Goal: Task Accomplishment & Management: Manage account settings

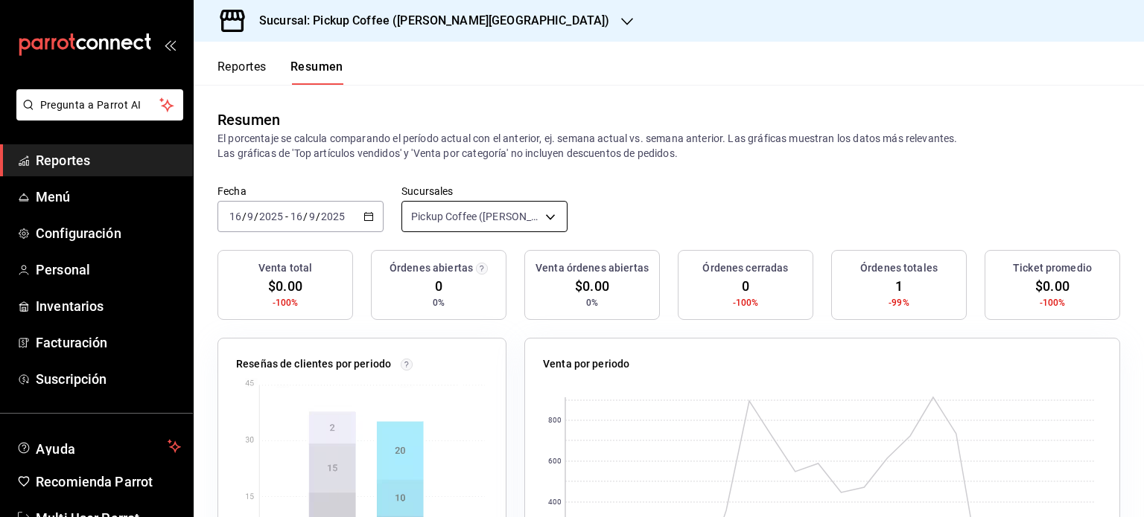
click at [541, 211] on body "Pregunta a Parrot AI Reportes Menú Configuración Personal Inventarios Facturaci…" at bounding box center [572, 258] width 1144 height 517
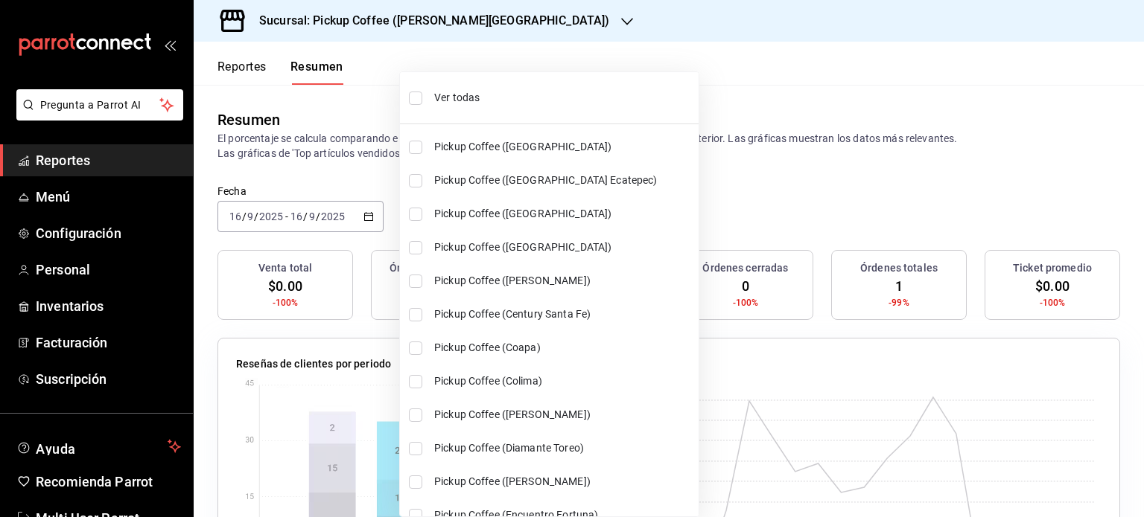
click at [430, 103] on li "Ver todas" at bounding box center [549, 97] width 299 height 39
type input "[object Object],[object Object],[object Object],[object Object],[object Object]…"
checkbox input "true"
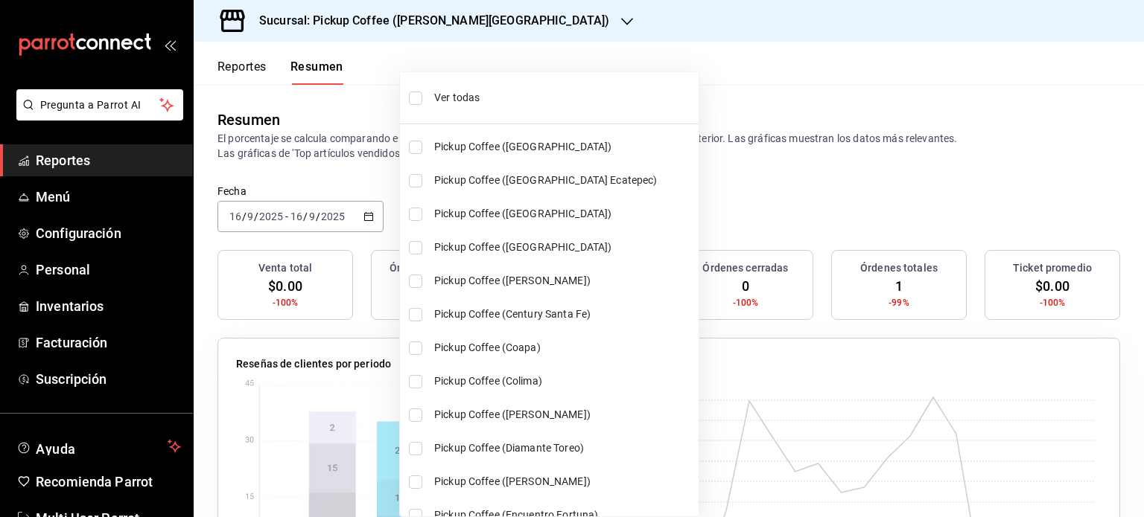
checkbox input "true"
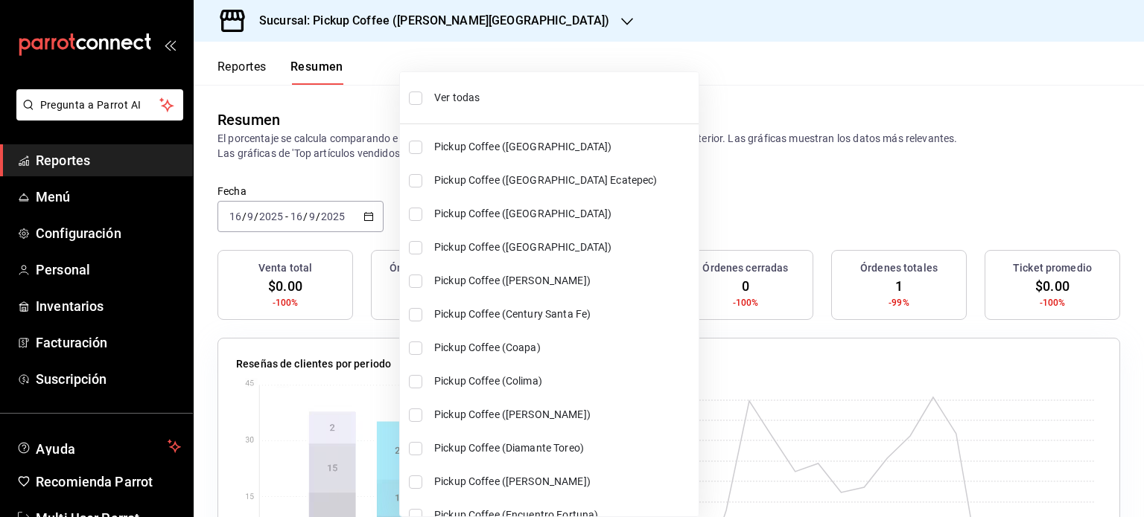
checkbox input "true"
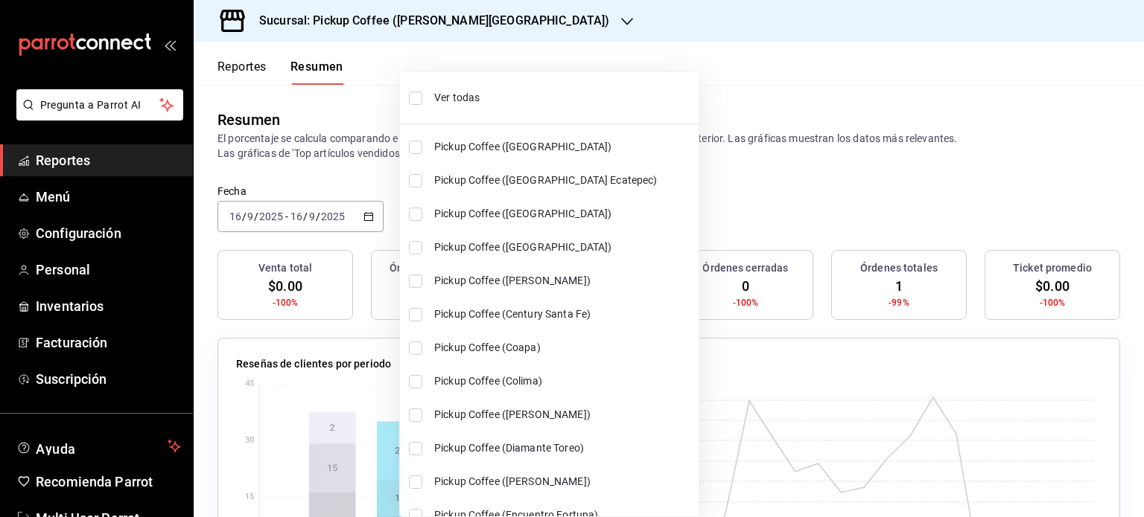
checkbox input "true"
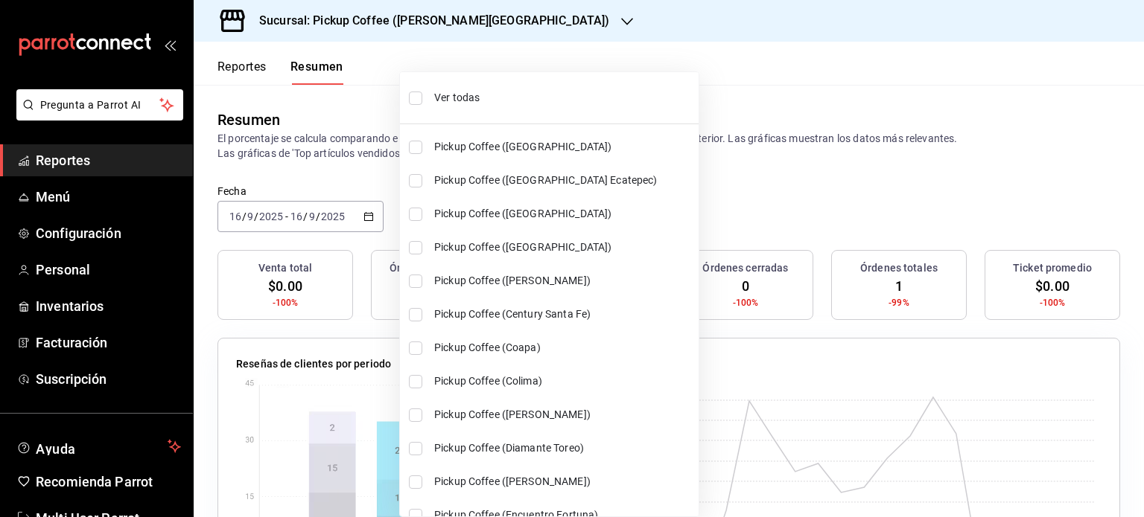
checkbox input "true"
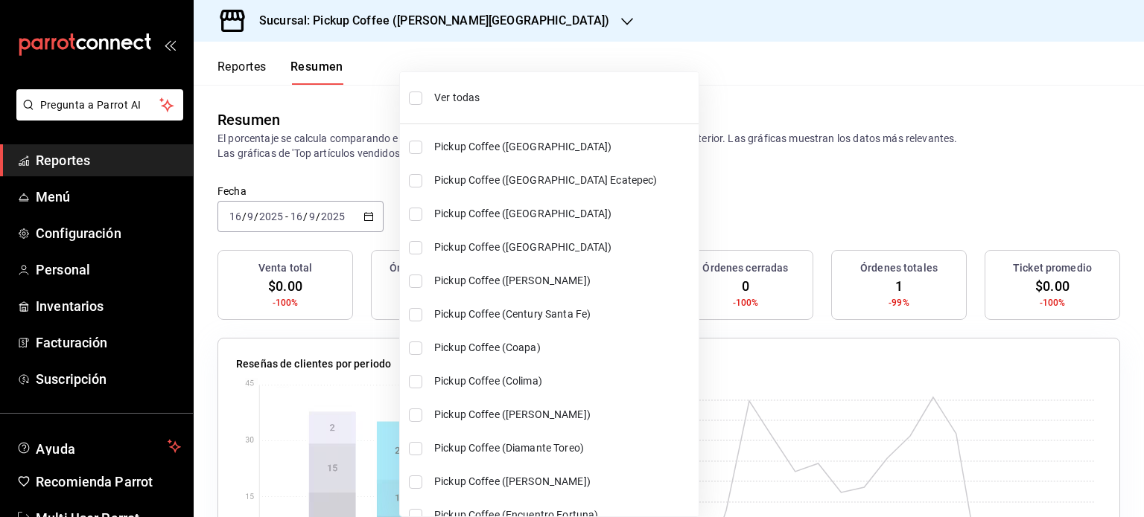
checkbox input "true"
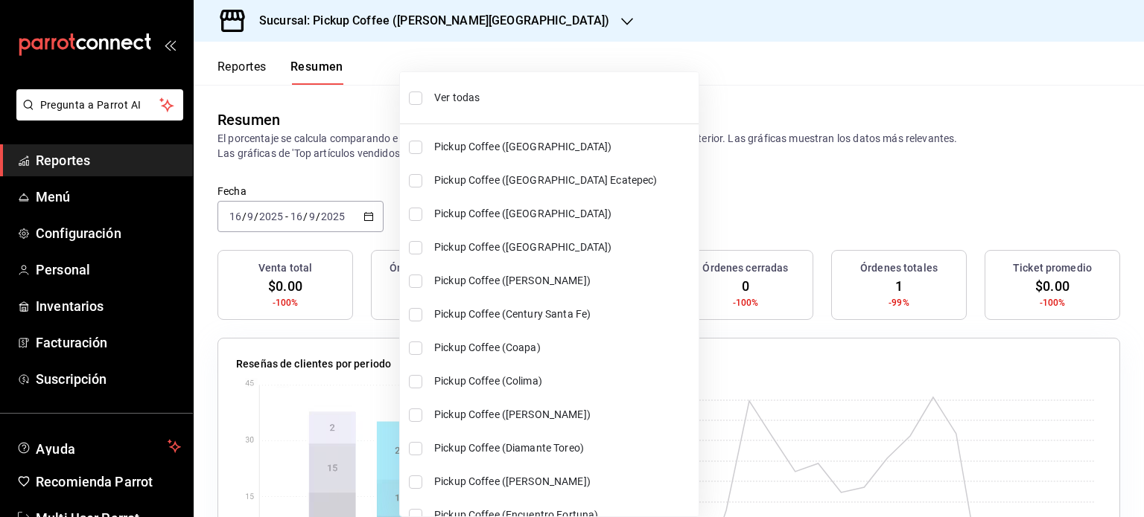
checkbox input "true"
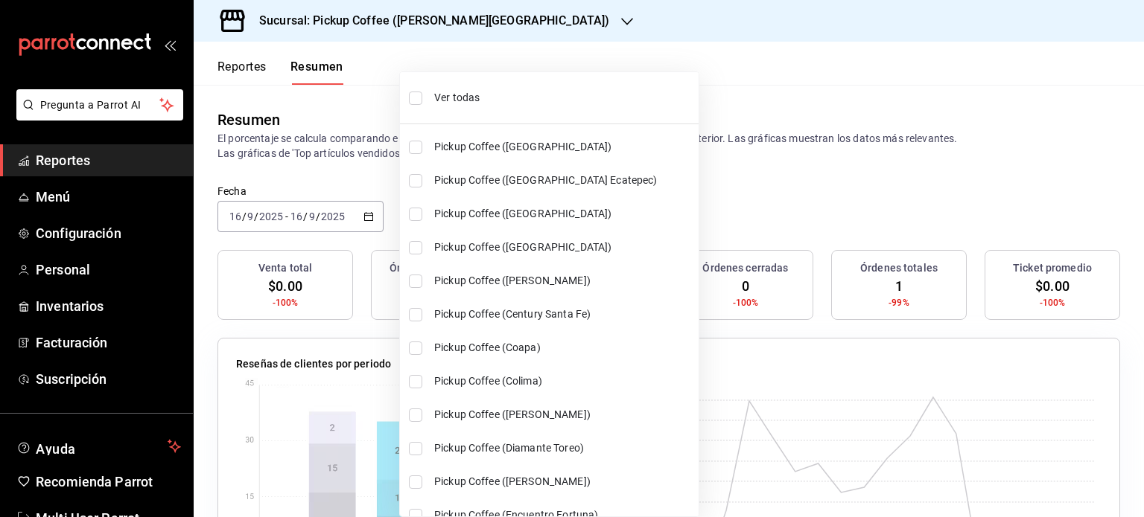
checkbox input "true"
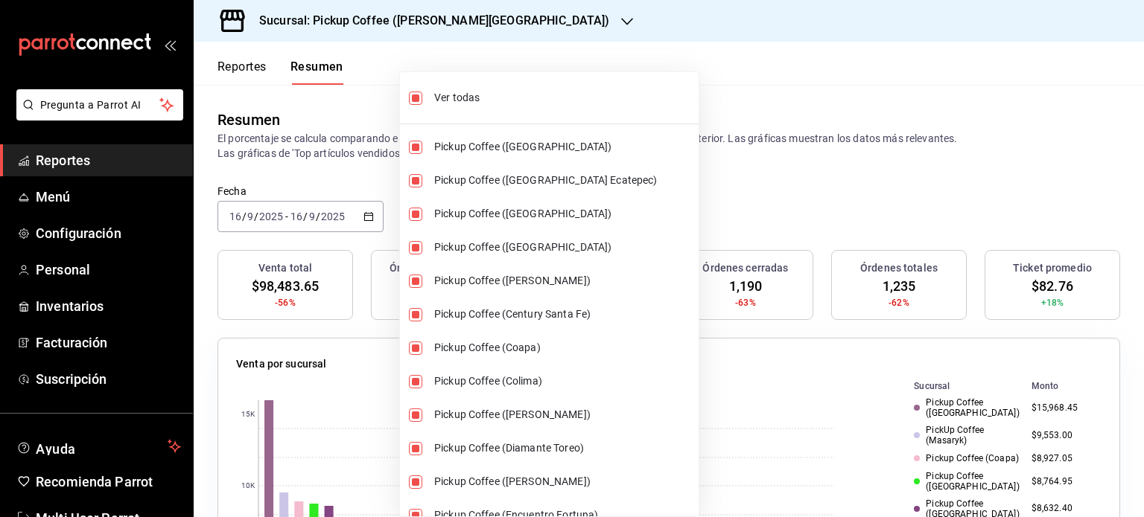
click at [712, 176] on div at bounding box center [572, 258] width 1144 height 517
